Goal: Find specific page/section: Find specific page/section

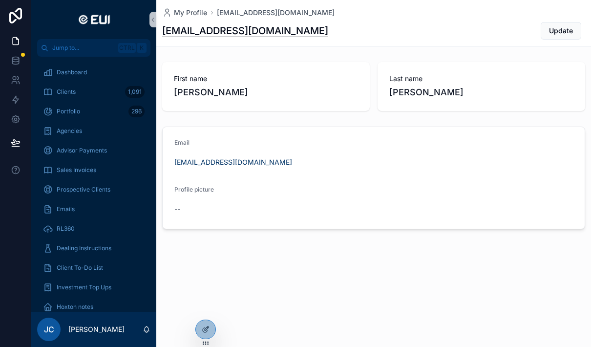
click at [66, 97] on div "Clients 1,091" at bounding box center [94, 92] width 102 height 16
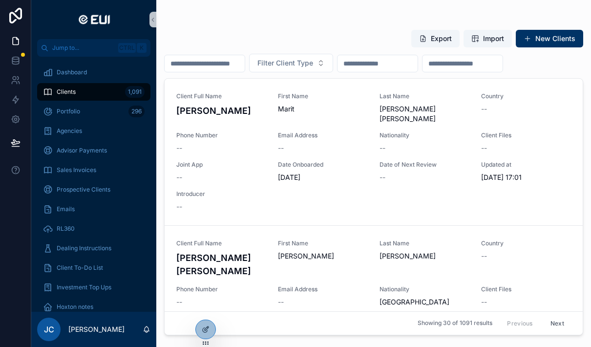
click at [222, 57] on input "scrollable content" at bounding box center [205, 64] width 80 height 14
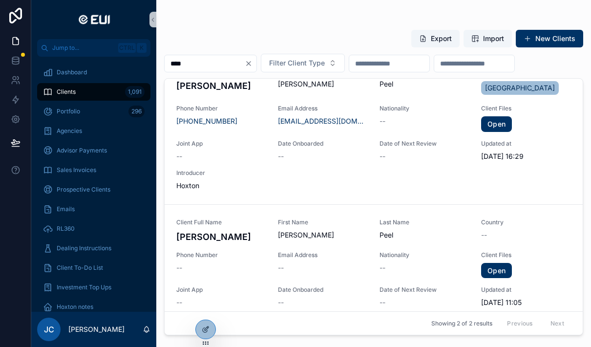
scroll to position [24, 0]
type input "****"
click at [501, 272] on link "Open" at bounding box center [496, 271] width 31 height 16
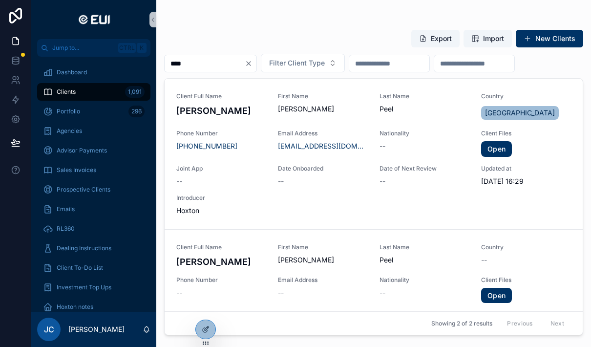
click at [501, 153] on link "Open" at bounding box center [496, 149] width 31 height 16
